Goal: Transaction & Acquisition: Purchase product/service

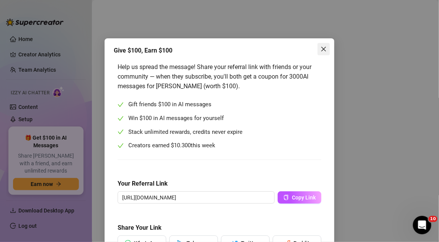
click at [321, 51] on icon "close" at bounding box center [324, 49] width 6 height 6
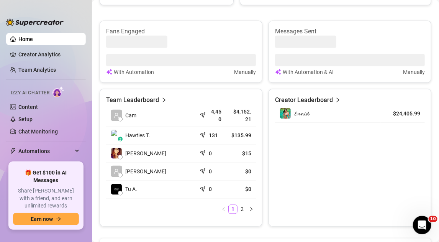
scroll to position [345, 0]
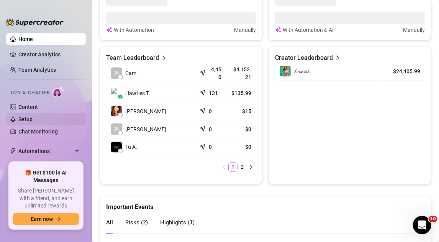
click at [33, 122] on link "Setup" at bounding box center [25, 119] width 14 height 6
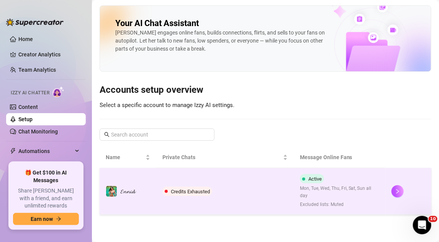
click at [173, 187] on span "Credits Exhausted" at bounding box center [188, 191] width 50 height 9
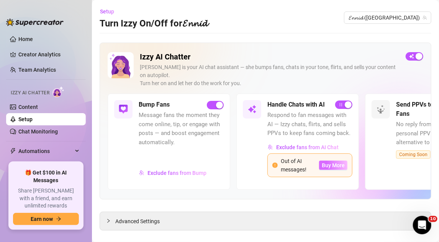
click at [337, 165] on span "Buy More" at bounding box center [333, 165] width 23 height 6
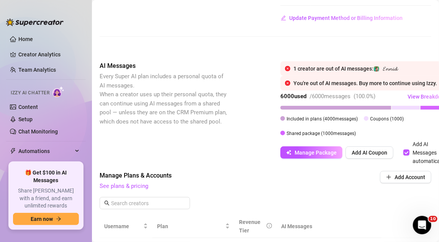
scroll to position [268, 0]
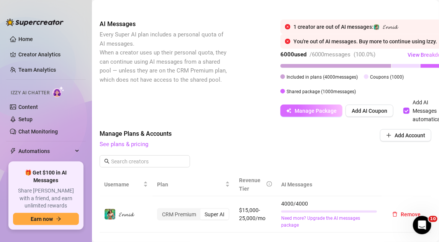
click at [295, 114] on span "Manage Package" at bounding box center [316, 111] width 42 height 6
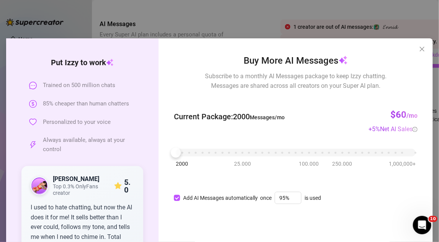
scroll to position [77, 0]
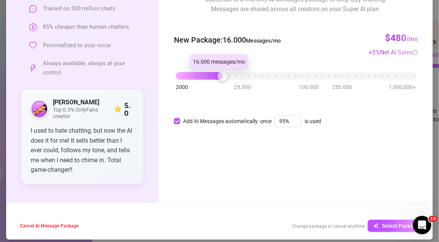
drag, startPoint x: 178, startPoint y: 75, endPoint x: 217, endPoint y: 83, distance: 40.8
click at [217, 83] on div "2000 25.000 100.000 250.000 1,000,000+" at bounding box center [296, 76] width 244 height 20
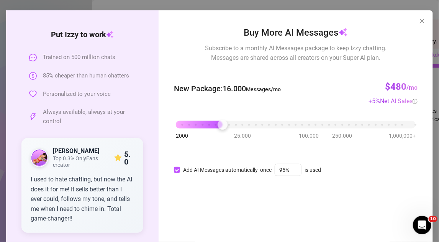
scroll to position [0, 0]
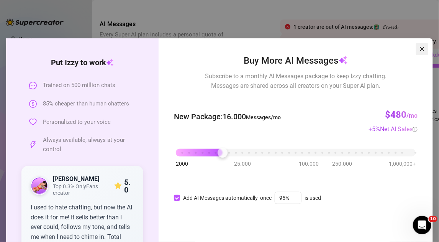
click at [422, 49] on icon "close" at bounding box center [422, 49] width 6 height 6
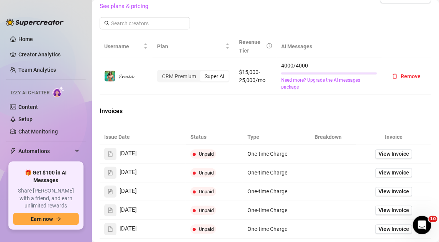
scroll to position [383, 0]
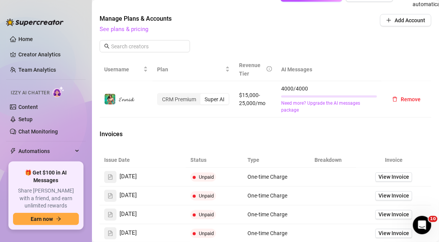
click at [219, 105] on div "Super AI" at bounding box center [215, 99] width 28 height 11
click at [202, 95] on input "Super AI" at bounding box center [202, 95] width 0 height 0
click at [220, 118] on td "CRM Premium Super AI" at bounding box center [194, 99] width 82 height 37
click at [213, 114] on td "CRM Premium Super AI" at bounding box center [194, 99] width 82 height 37
click at [207, 105] on div "Super AI" at bounding box center [215, 99] width 28 height 11
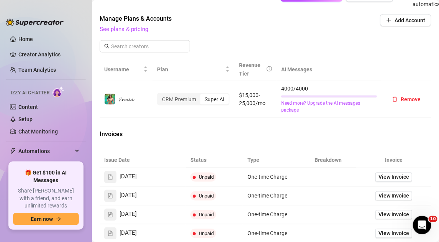
click at [202, 95] on input "Super AI" at bounding box center [202, 95] width 0 height 0
click at [201, 105] on div "Super AI" at bounding box center [215, 99] width 28 height 11
click at [202, 95] on input "Super AI" at bounding box center [202, 95] width 0 height 0
click at [201, 105] on div "Super AI" at bounding box center [215, 99] width 28 height 11
click at [202, 95] on input "Super AI" at bounding box center [202, 95] width 0 height 0
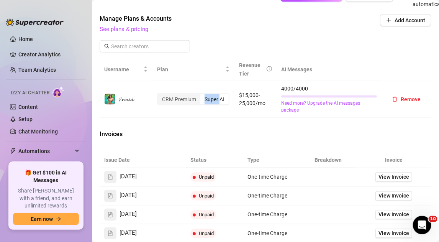
click at [201, 105] on div "Super AI" at bounding box center [215, 99] width 28 height 11
click at [202, 95] on input "Super AI" at bounding box center [202, 95] width 0 height 0
click at [289, 115] on link "Need more? Upgrade the AI messages package" at bounding box center [329, 107] width 96 height 15
click at [211, 105] on div "Super AI" at bounding box center [215, 99] width 28 height 11
